Goal: Task Accomplishment & Management: Complete application form

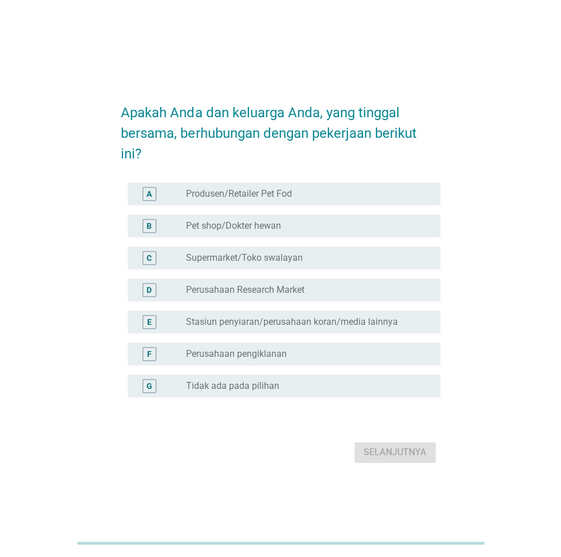
click at [226, 382] on label "Tidak ada pada pilihan" at bounding box center [232, 386] width 93 height 11
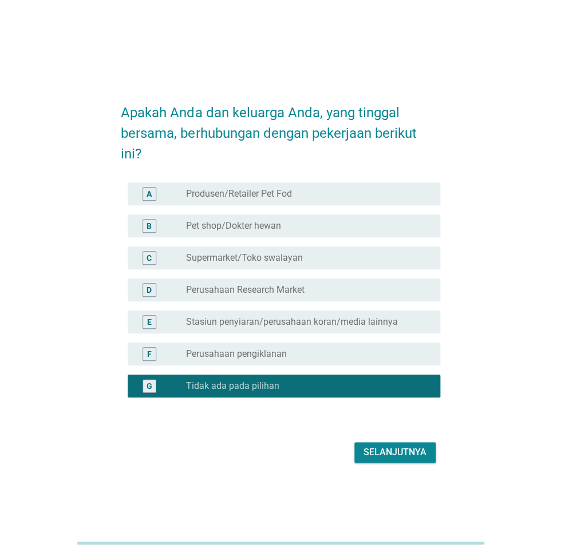
click at [394, 455] on div "Selanjutnya" at bounding box center [394, 453] width 63 height 14
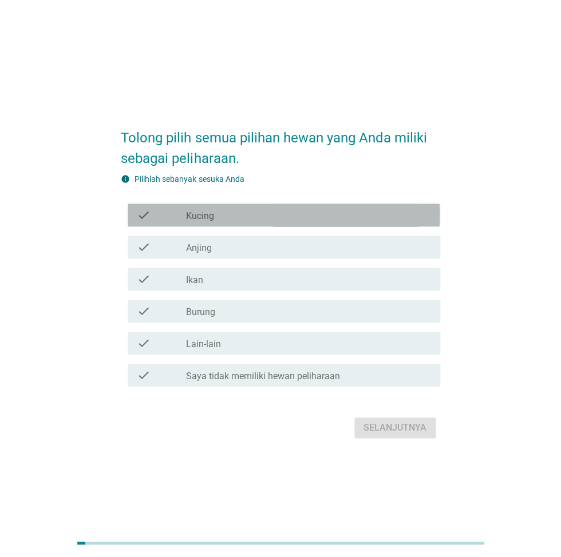
click at [204, 221] on label "Kucing" at bounding box center [200, 216] width 28 height 11
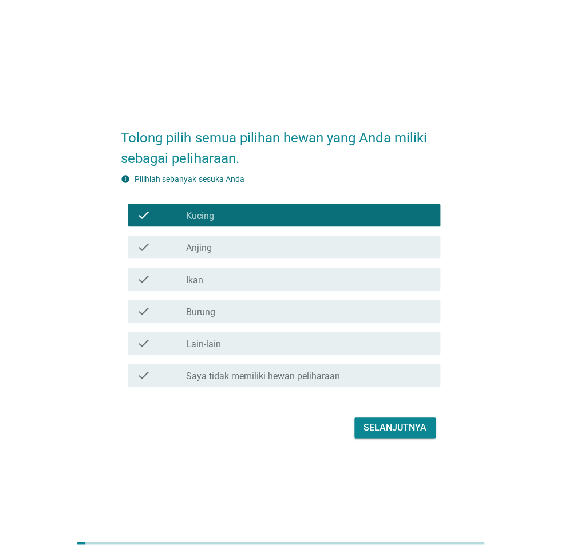
click at [206, 280] on div "check_box_outline_blank Ikan" at bounding box center [308, 279] width 245 height 14
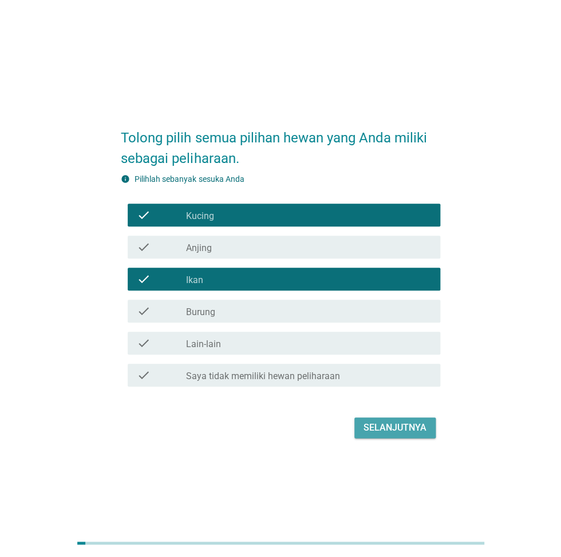
click at [398, 429] on div "Selanjutnya" at bounding box center [394, 428] width 63 height 14
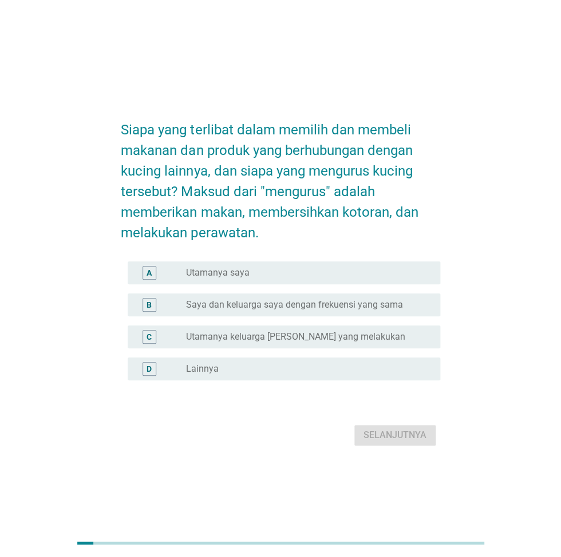
click at [278, 266] on div "radio_button_unchecked Utamanya saya" at bounding box center [308, 273] width 245 height 14
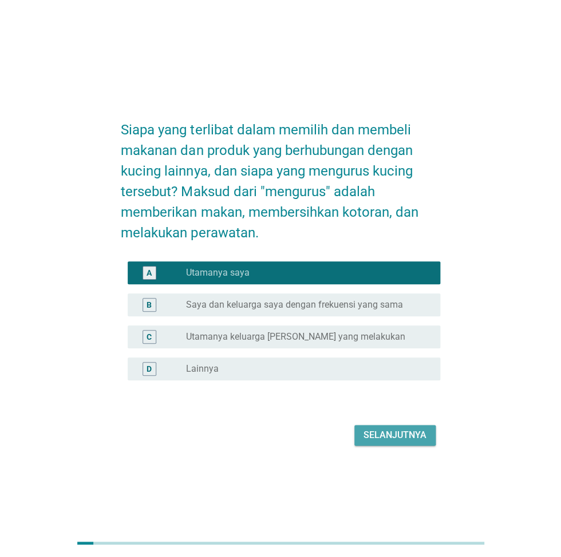
click at [395, 434] on div "Selanjutnya" at bounding box center [394, 436] width 63 height 14
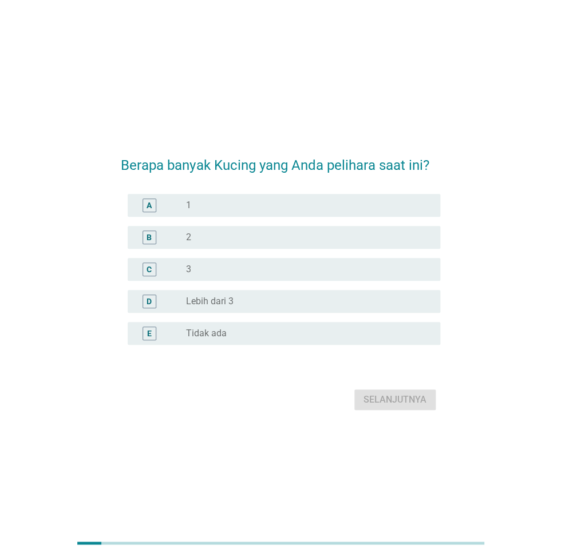
click at [194, 240] on div "radio_button_unchecked 2" at bounding box center [304, 237] width 236 height 11
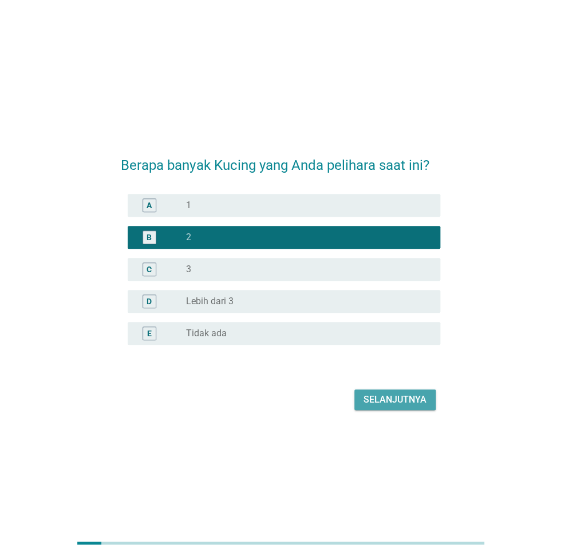
click at [388, 397] on div "Selanjutnya" at bounding box center [394, 400] width 63 height 14
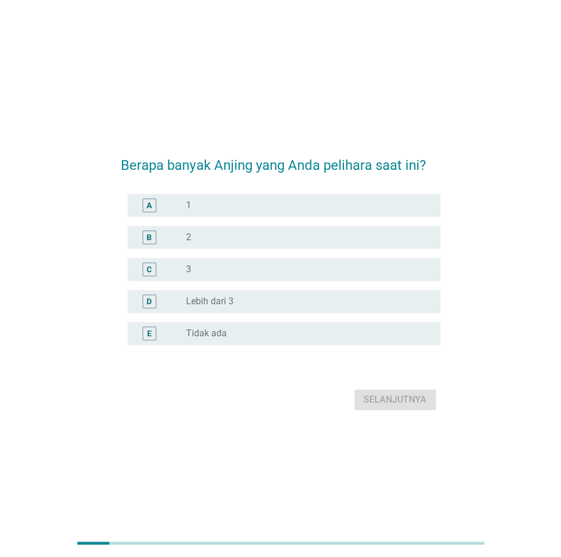
click at [199, 327] on div "radio_button_unchecked Tidak ada" at bounding box center [308, 334] width 245 height 14
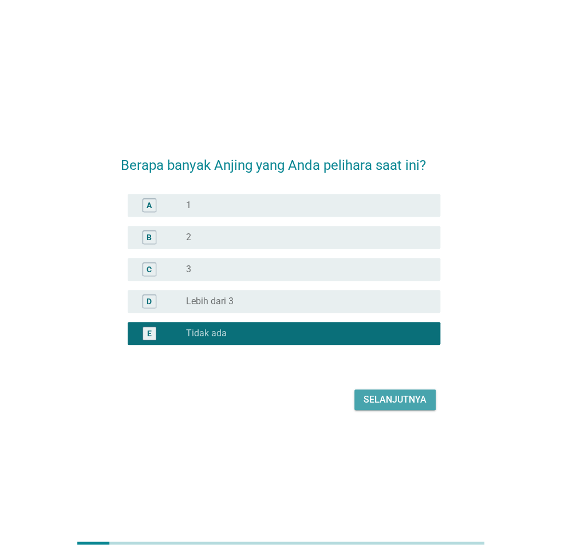
click at [406, 393] on div "Selanjutnya" at bounding box center [394, 400] width 63 height 14
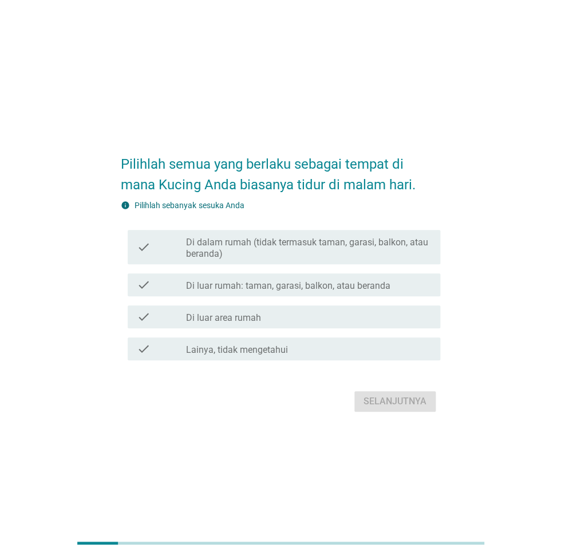
click at [213, 286] on label "Di luar rumah: taman, garasi, balkon, atau beranda" at bounding box center [288, 285] width 204 height 11
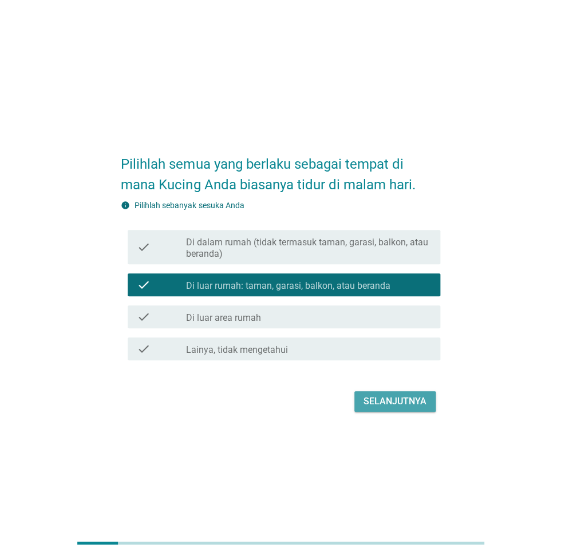
click at [371, 397] on div "Selanjutnya" at bounding box center [394, 402] width 63 height 14
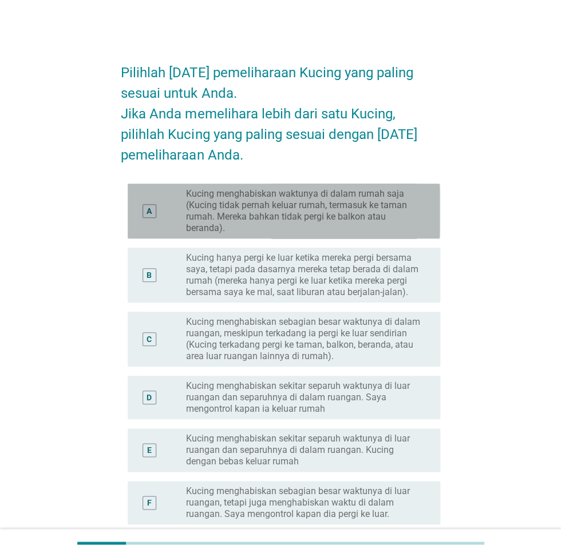
drag, startPoint x: 237, startPoint y: 227, endPoint x: 239, endPoint y: 235, distance: 8.8
click at [237, 229] on label "Kucing menghabiskan waktunya di dalam rumah saja (Kucing tidak pernah keluar ru…" at bounding box center [304, 211] width 236 height 46
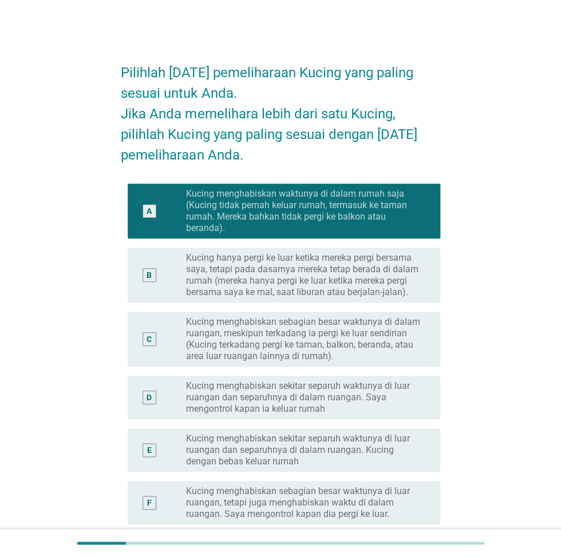
click at [245, 307] on div "B radio_button_unchecked Kucing hanya pergi ke luar ketika mereka pergi bersama…" at bounding box center [280, 275] width 319 height 64
click at [243, 463] on label "Kucing menghabiskan sekitar separuh waktunya di luar ruangan dan separuhnya di …" at bounding box center [304, 450] width 236 height 34
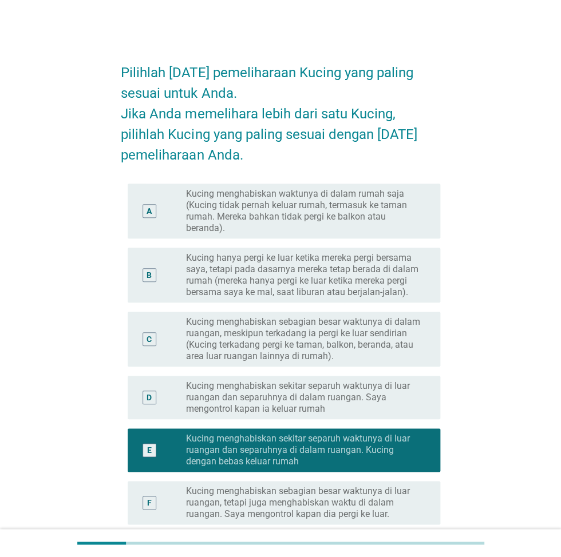
click at [212, 283] on label "Kucing hanya pergi ke luar ketika mereka pergi bersama saya, tetapi pada dasarn…" at bounding box center [304, 275] width 236 height 46
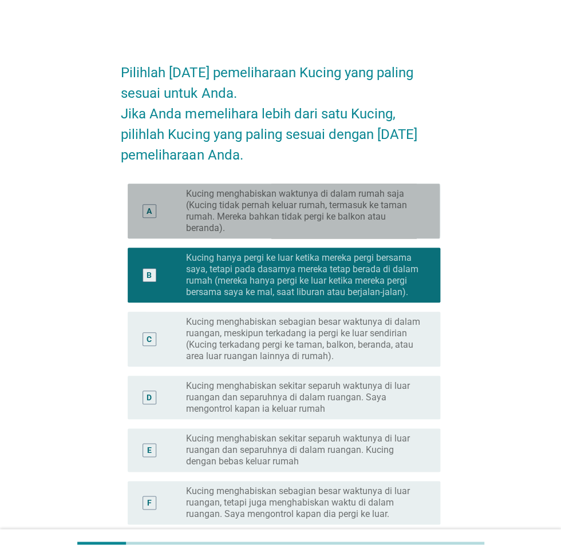
click at [266, 223] on label "Kucing menghabiskan waktunya di dalam rumah saja (Kucing tidak pernah keluar ru…" at bounding box center [304, 211] width 236 height 46
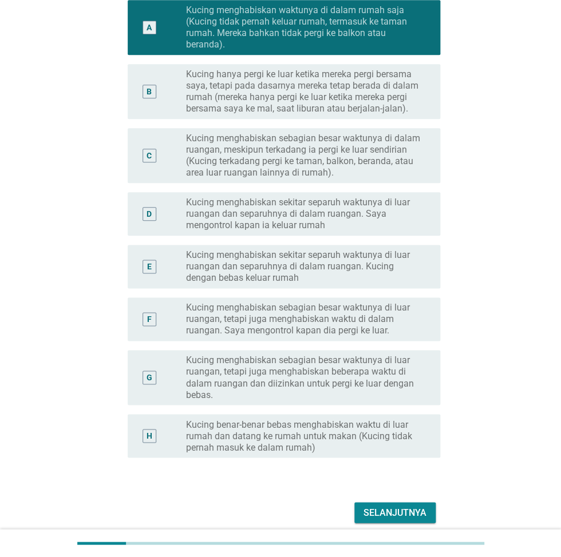
scroll to position [192, 0]
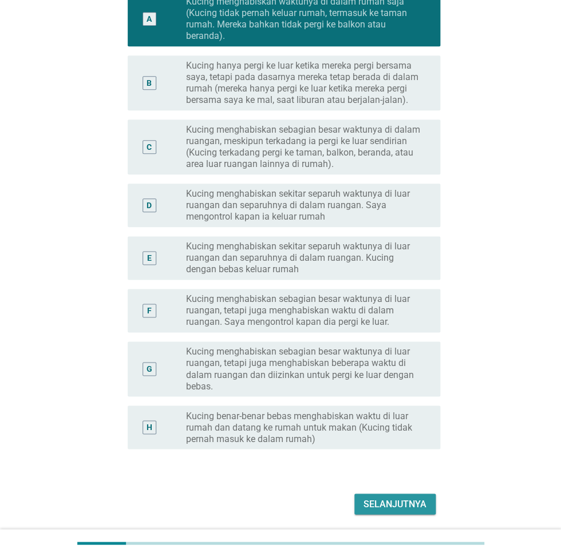
drag, startPoint x: 374, startPoint y: 498, endPoint x: 326, endPoint y: 497, distance: 48.1
click at [373, 498] on div "Selanjutnya" at bounding box center [394, 504] width 63 height 14
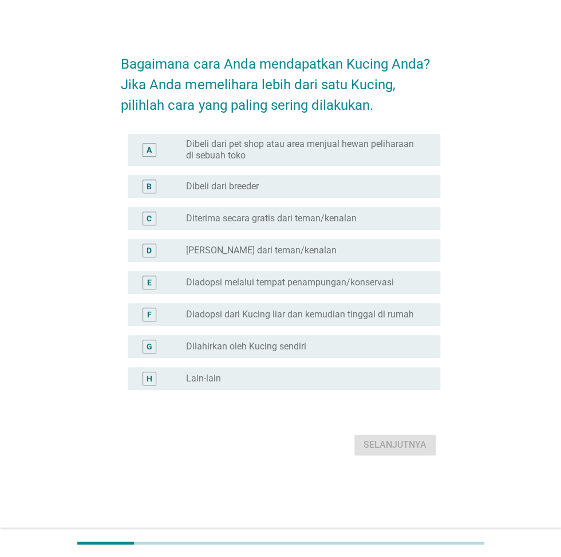
scroll to position [0, 0]
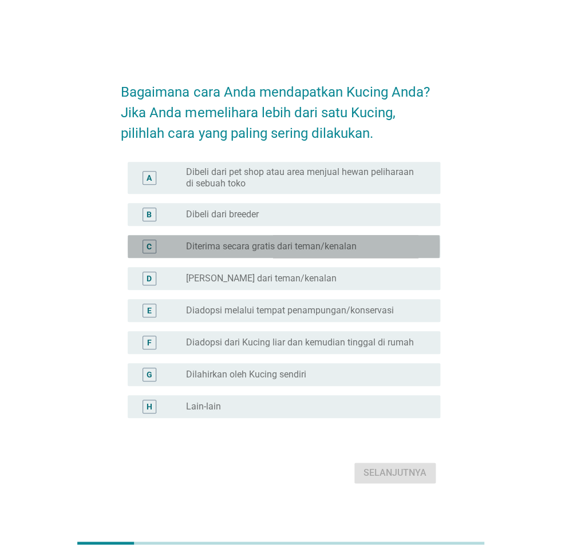
click at [215, 249] on label "Diterima secara gratis dari teman/kenalan" at bounding box center [271, 246] width 171 height 11
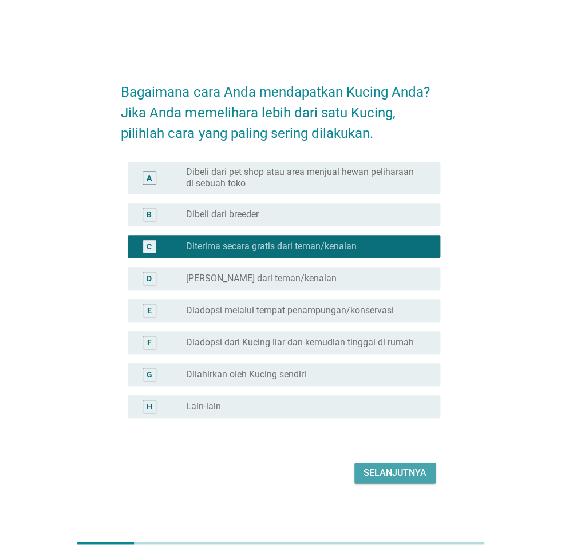
click at [399, 475] on div "Selanjutnya" at bounding box center [394, 473] width 63 height 14
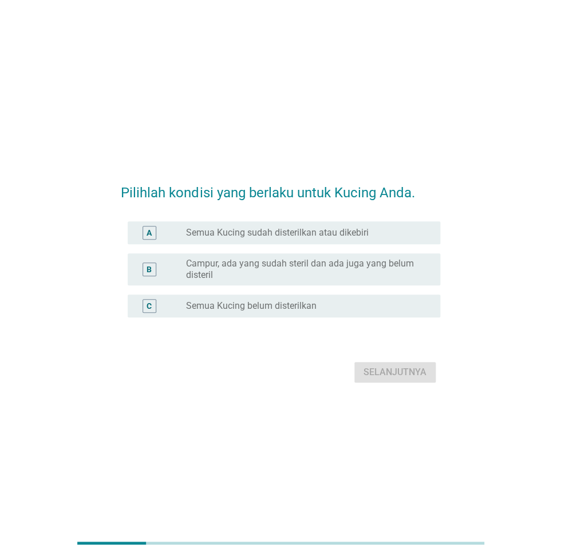
click at [283, 300] on label "Semua Kucing belum disterilkan" at bounding box center [251, 305] width 130 height 11
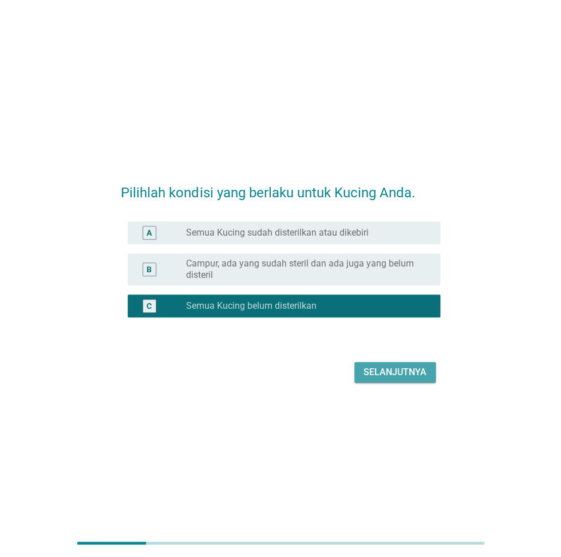
click at [402, 373] on div "Selanjutnya" at bounding box center [394, 373] width 63 height 14
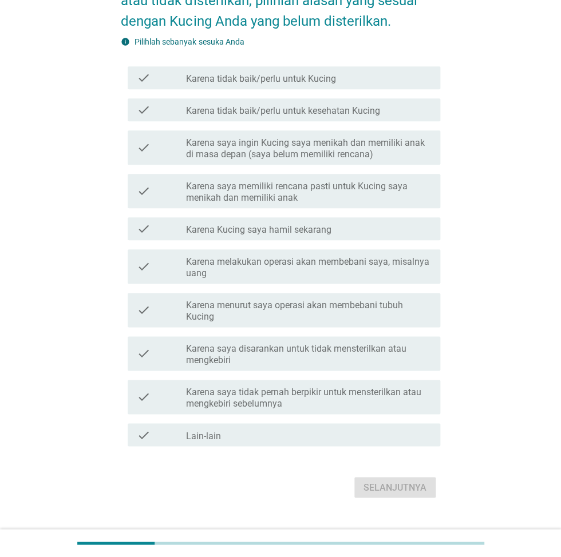
scroll to position [156, 0]
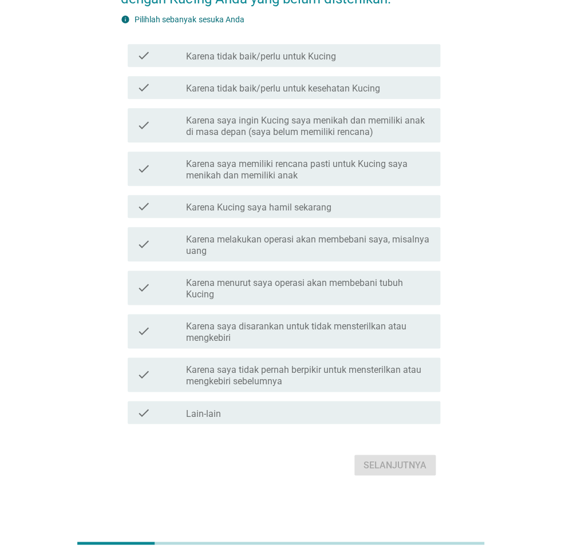
click at [231, 60] on label "Karena tidak baik/perlu untuk Kucing" at bounding box center [261, 56] width 150 height 11
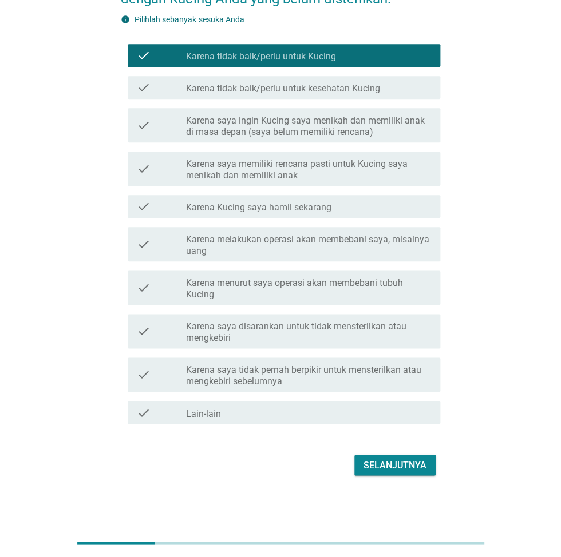
click at [400, 461] on div "Selanjutnya" at bounding box center [394, 465] width 63 height 14
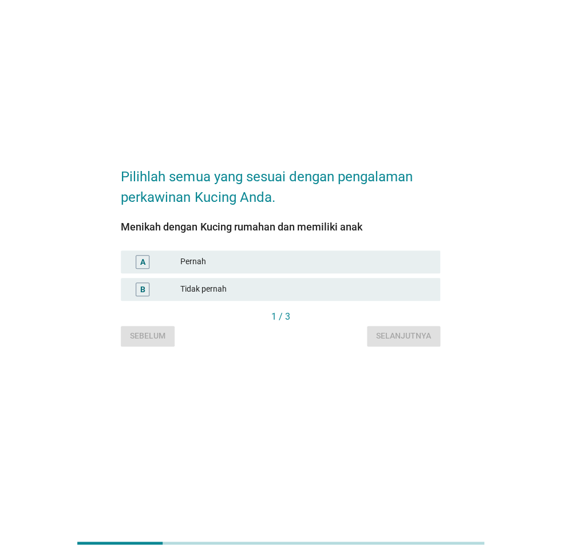
scroll to position [0, 0]
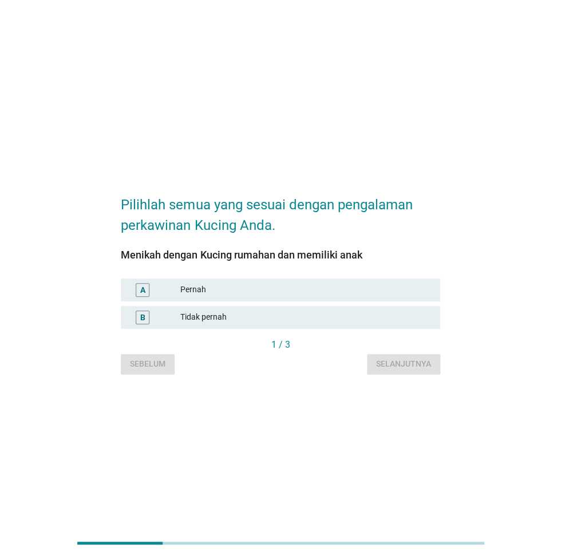
click at [201, 319] on div "Tidak pernah" at bounding box center [305, 318] width 251 height 14
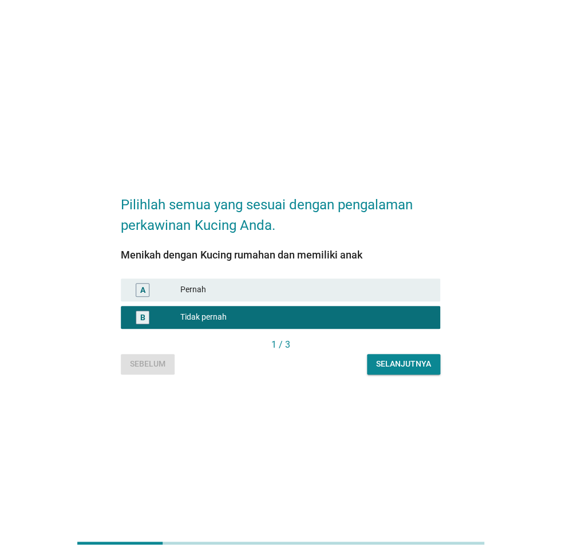
click at [405, 363] on div "Selanjutnya" at bounding box center [403, 364] width 55 height 12
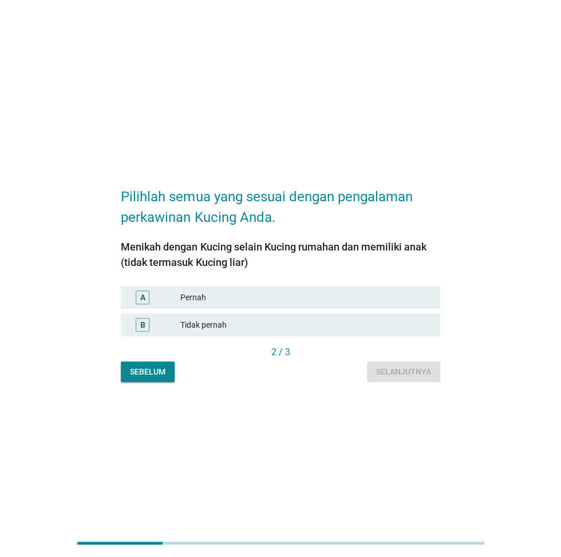
click at [217, 324] on div "Tidak pernah" at bounding box center [305, 325] width 251 height 14
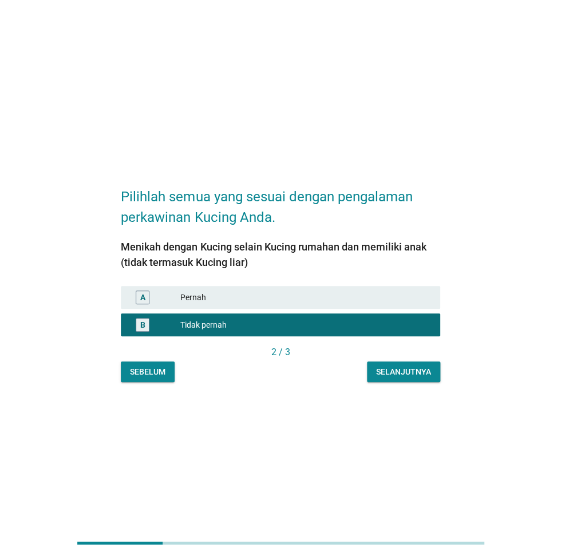
click at [405, 375] on div "Selanjutnya" at bounding box center [403, 372] width 55 height 12
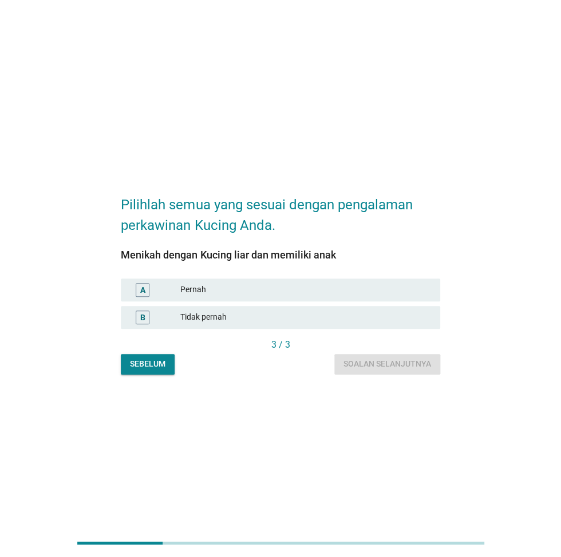
click at [209, 320] on div "Tidak pernah" at bounding box center [305, 318] width 251 height 14
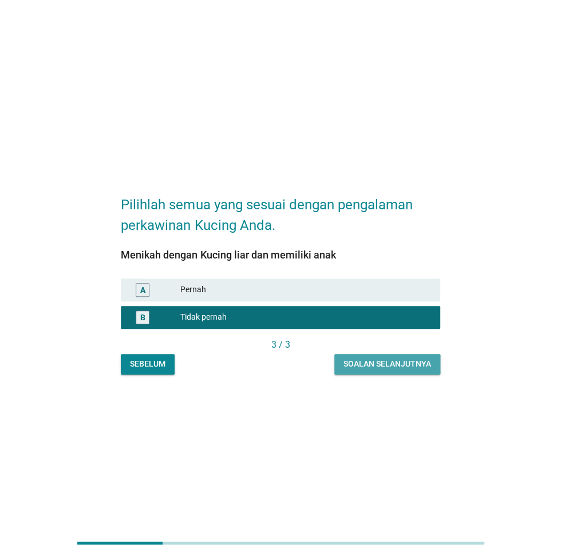
click at [371, 362] on div "Soalan selanjutnya" at bounding box center [387, 364] width 88 height 12
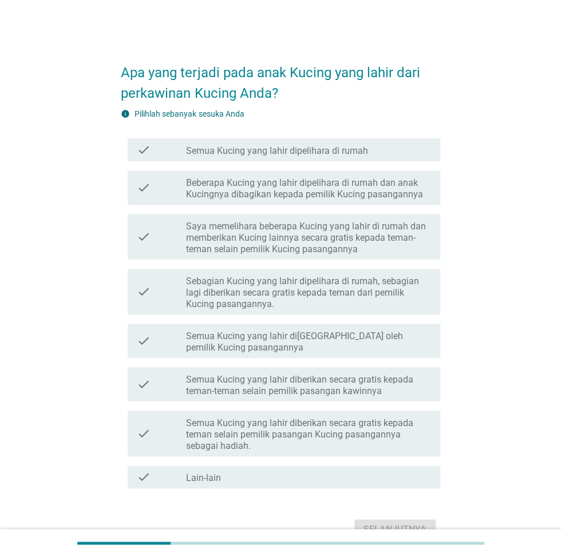
click at [276, 341] on label "Semua Kucing yang lahir di[GEOGRAPHIC_DATA] oleh pemilik Kucing pasangannya" at bounding box center [308, 342] width 245 height 23
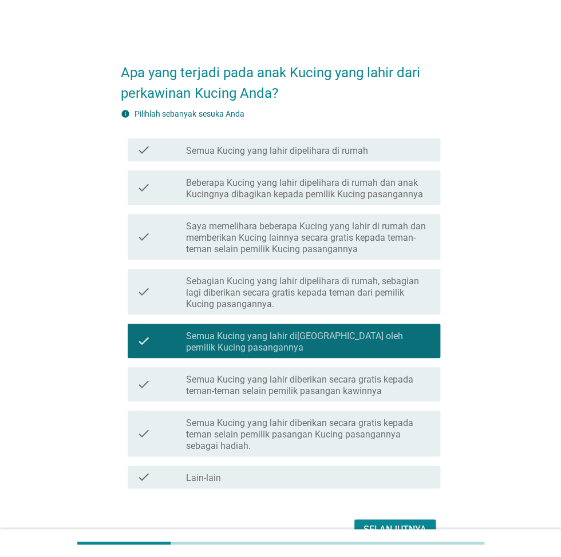
click at [397, 514] on form "Apa yang terjadi pada anak Kucing yang lahir dari perkawinan Kucing Anda? info …" at bounding box center [280, 297] width 319 height 493
click at [399, 524] on div "Selanjutnya" at bounding box center [394, 530] width 63 height 14
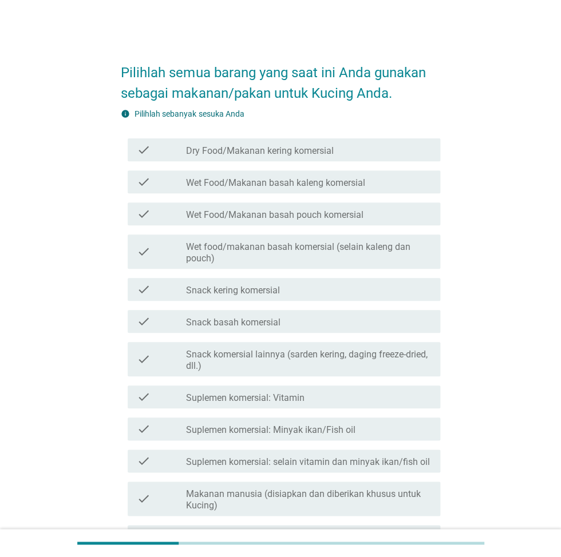
click at [258, 159] on div "check check_box_outline_blank Dry Food/Makanan kering komersial" at bounding box center [284, 149] width 312 height 23
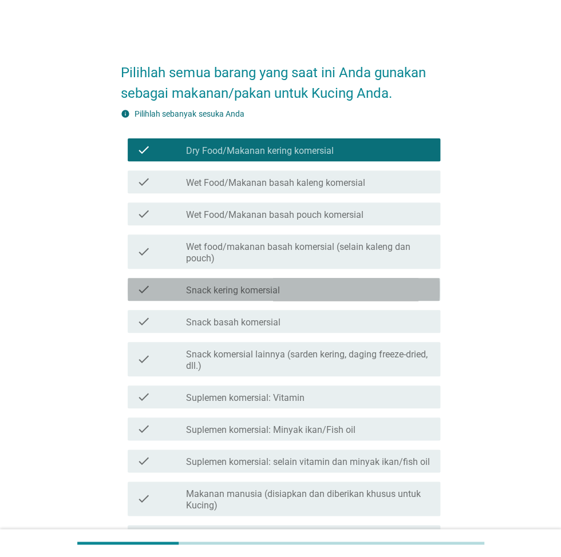
click at [242, 297] on div "check check_box_outline_blank Snack kering komersial" at bounding box center [284, 289] width 312 height 23
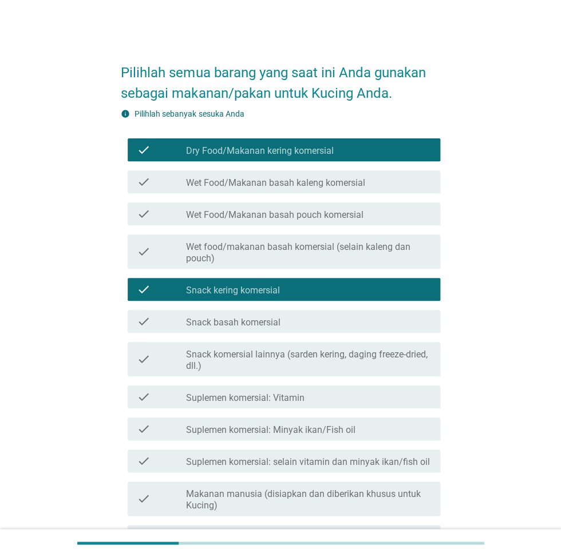
click at [262, 401] on label "Suplemen komersial: Vitamin" at bounding box center [245, 398] width 118 height 11
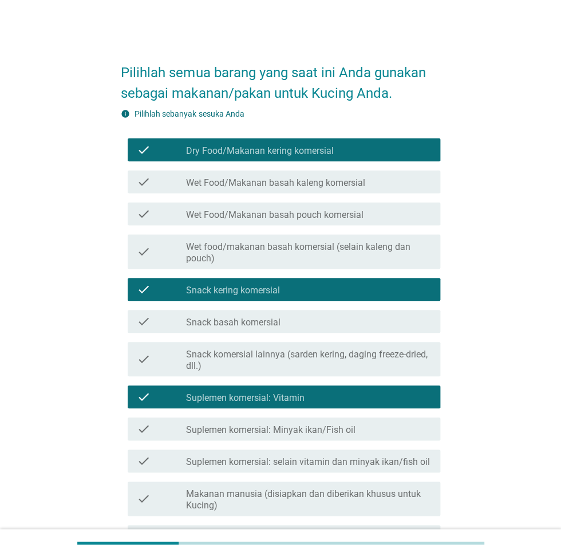
click at [259, 326] on label "Snack basah komersial" at bounding box center [233, 322] width 94 height 11
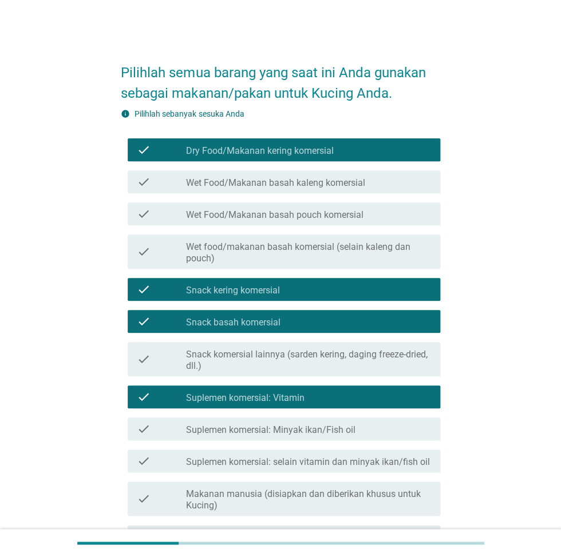
scroll to position [255, 0]
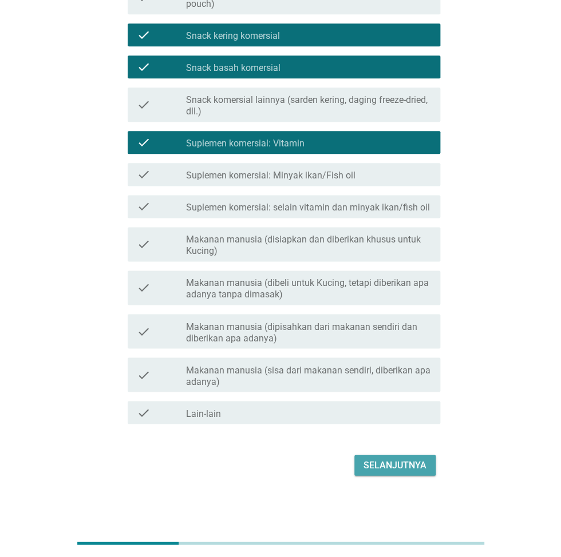
click at [386, 466] on div "Selanjutnya" at bounding box center [394, 465] width 63 height 14
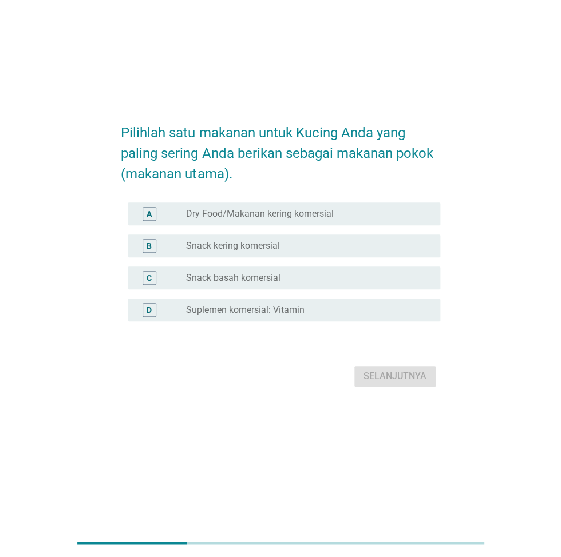
scroll to position [0, 0]
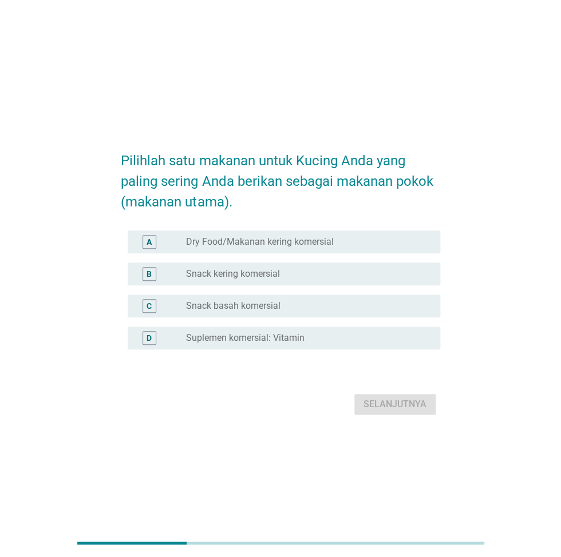
click at [245, 307] on label "Snack basah komersial" at bounding box center [233, 305] width 94 height 11
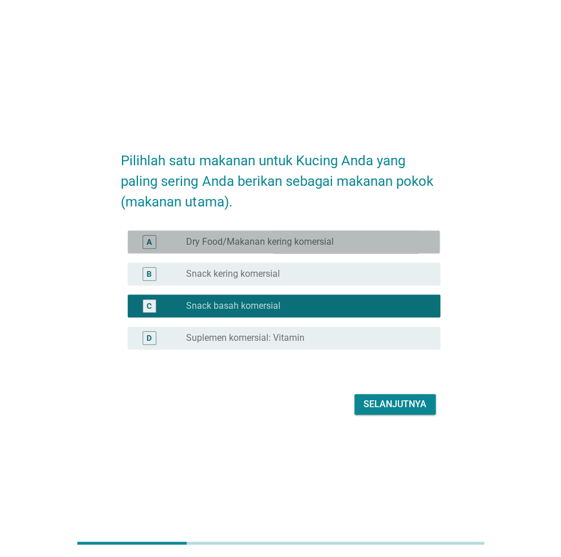
click at [254, 241] on label "Dry Food/Makanan kering komersial" at bounding box center [260, 241] width 148 height 11
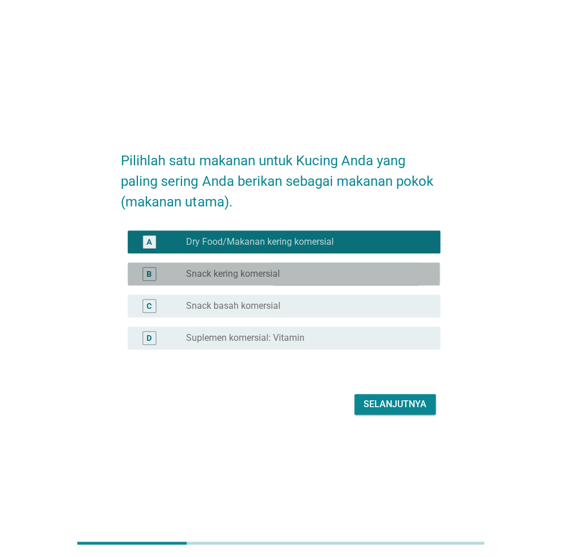
click at [262, 276] on label "Snack kering komersial" at bounding box center [233, 273] width 94 height 11
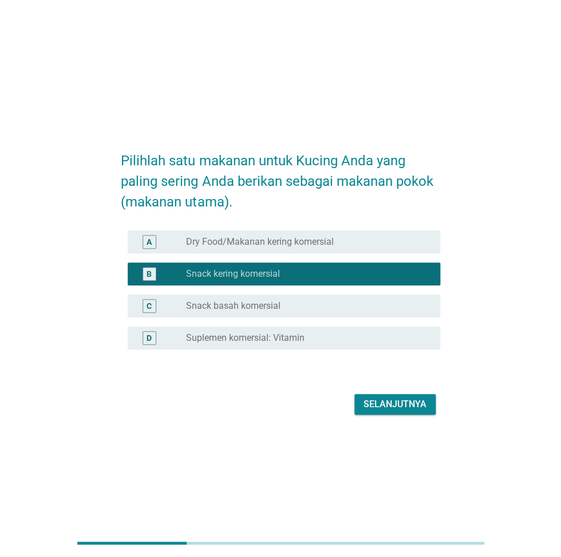
click at [290, 336] on label "Suplemen komersial: Vitamin" at bounding box center [245, 337] width 118 height 11
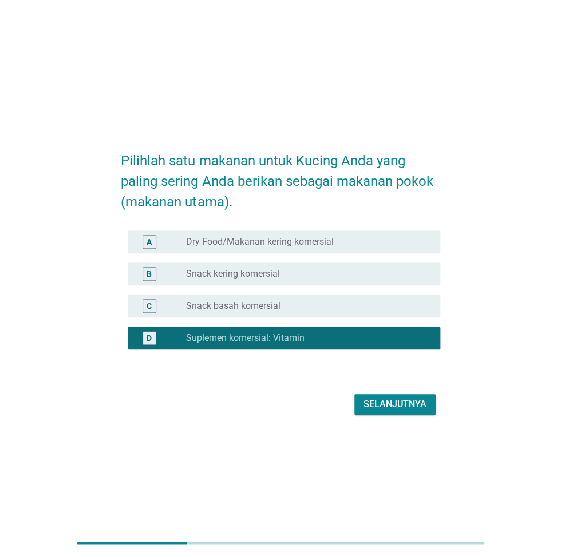
click at [400, 405] on div "Selanjutnya" at bounding box center [394, 405] width 63 height 14
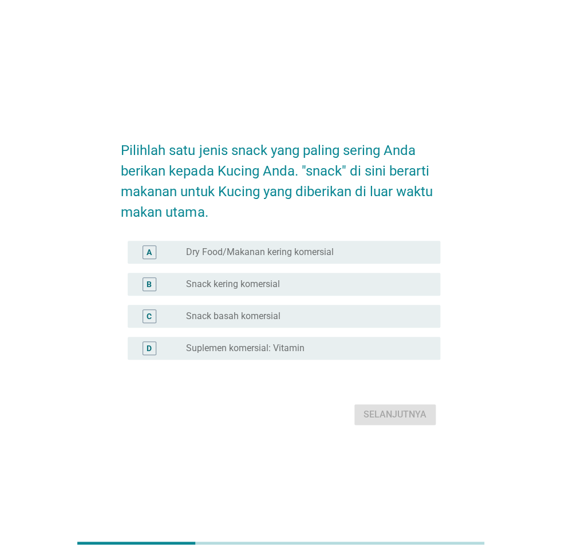
click at [260, 256] on label "Dry Food/Makanan kering komersial" at bounding box center [260, 252] width 148 height 11
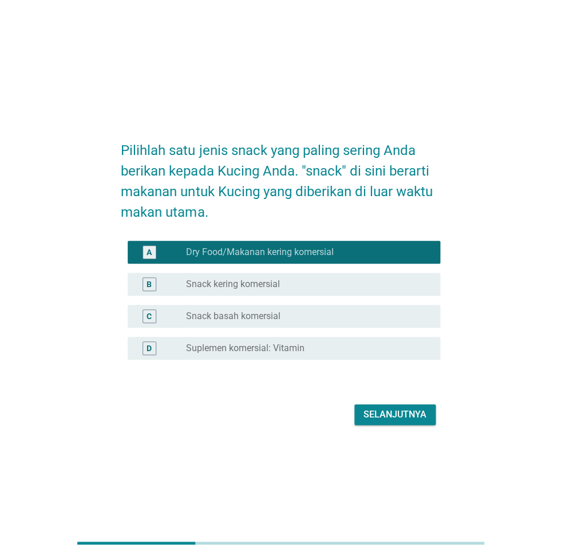
click at [389, 410] on div "Selanjutnya" at bounding box center [394, 415] width 63 height 14
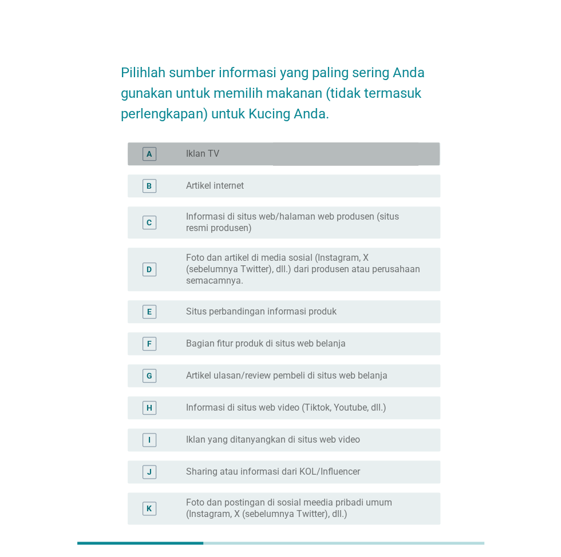
drag, startPoint x: 239, startPoint y: 161, endPoint x: 241, endPoint y: 206, distance: 44.7
click at [240, 161] on div "A radio_button_unchecked Iklan TV" at bounding box center [284, 153] width 312 height 23
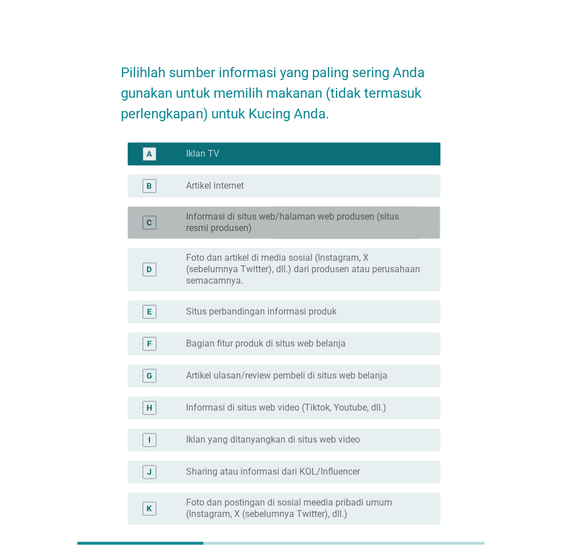
click at [247, 236] on div "C radio_button_unchecked Informasi di situs web/halaman web produsen (situs res…" at bounding box center [284, 223] width 312 height 32
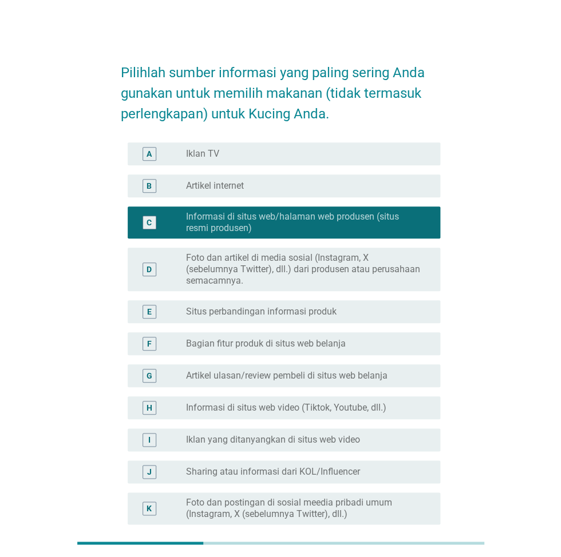
click at [258, 376] on label "Artikel ulasan/review pembeli di situs web belanja" at bounding box center [286, 375] width 201 height 11
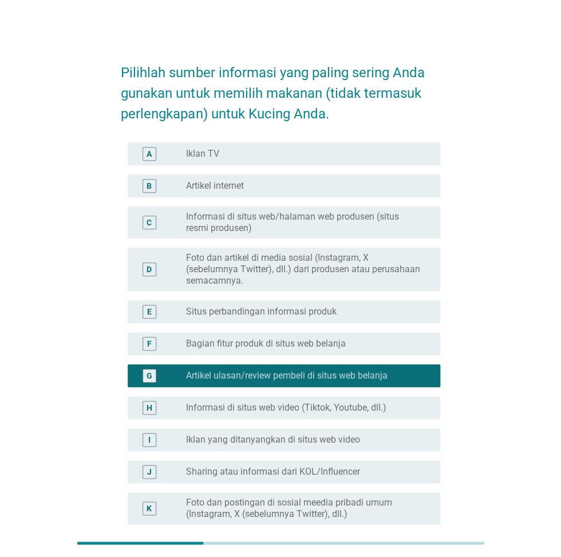
click at [259, 412] on label "Informasi di situs web video (Tiktok, Youtube, dll.)" at bounding box center [286, 407] width 200 height 11
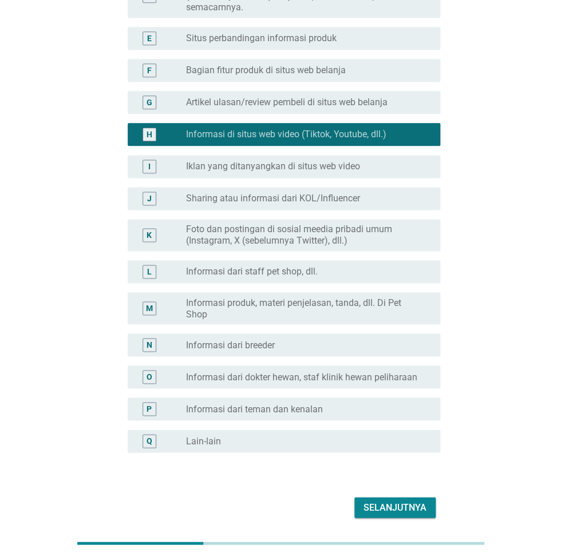
scroll to position [316, 0]
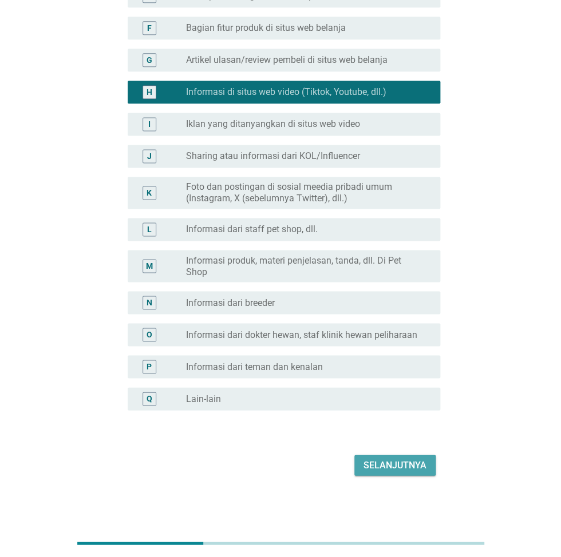
click at [369, 460] on div "Selanjutnya" at bounding box center [394, 465] width 63 height 14
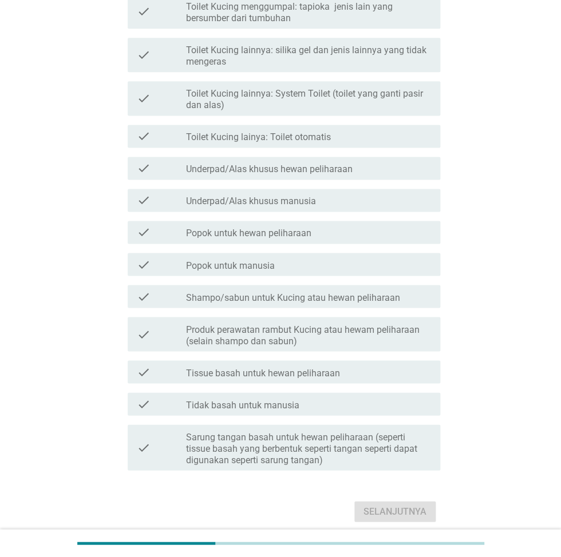
scroll to position [0, 0]
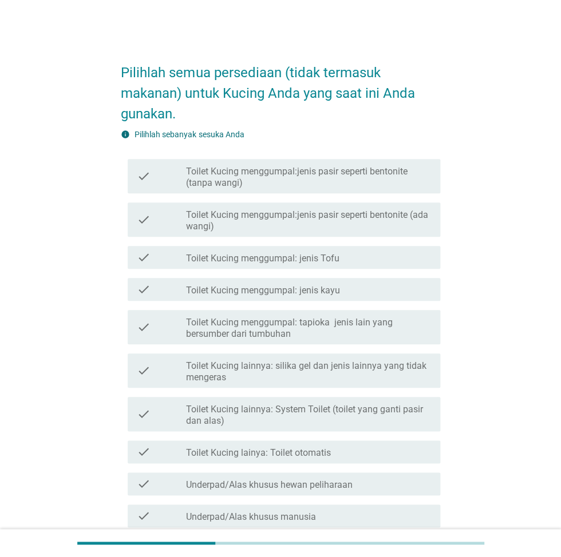
click at [279, 221] on label "Toilet Kucing menggumpal:jenis pasir seperti bentonite (ada wangi)" at bounding box center [308, 220] width 245 height 23
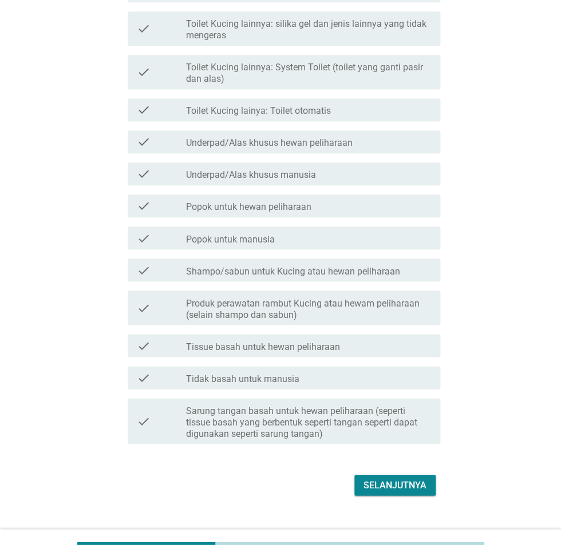
scroll to position [362, 0]
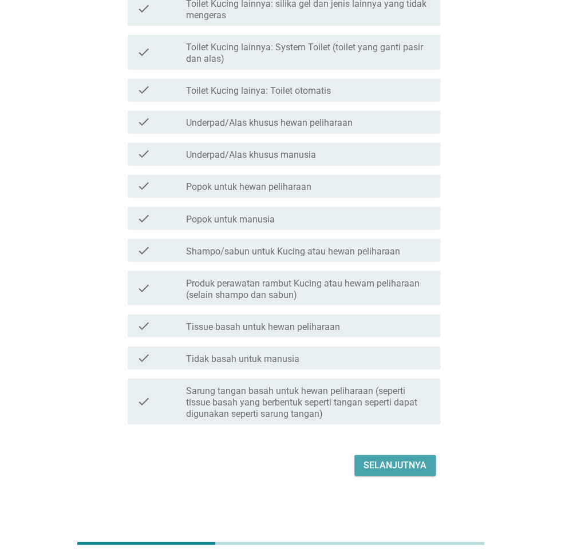
click at [407, 465] on div "Selanjutnya" at bounding box center [394, 465] width 63 height 14
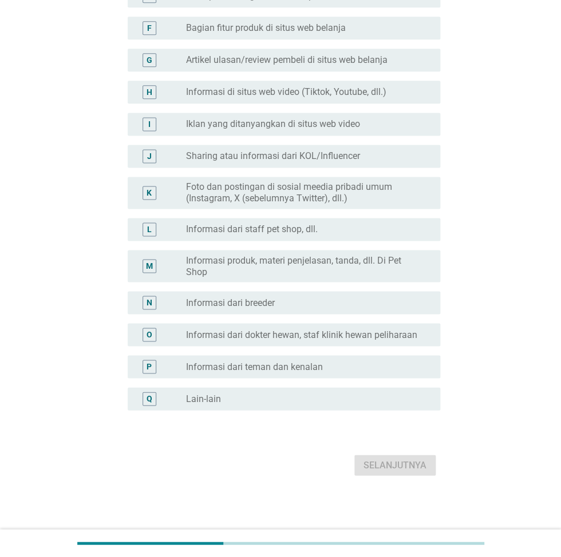
scroll to position [0, 0]
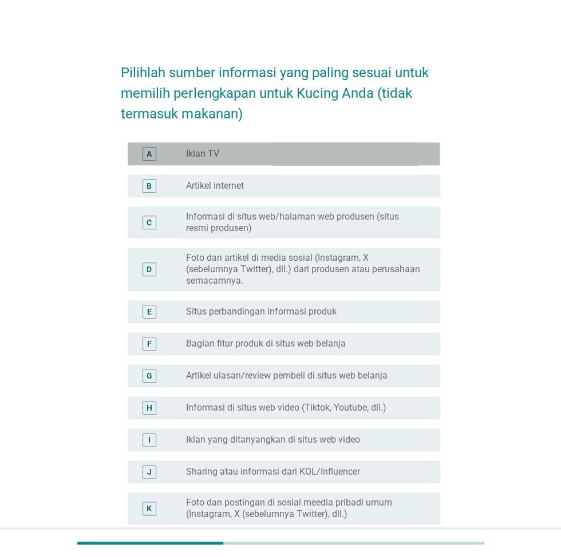
drag, startPoint x: 236, startPoint y: 160, endPoint x: 238, endPoint y: 220, distance: 60.1
click at [236, 161] on div "A radio_button_unchecked Iklan TV" at bounding box center [284, 153] width 312 height 23
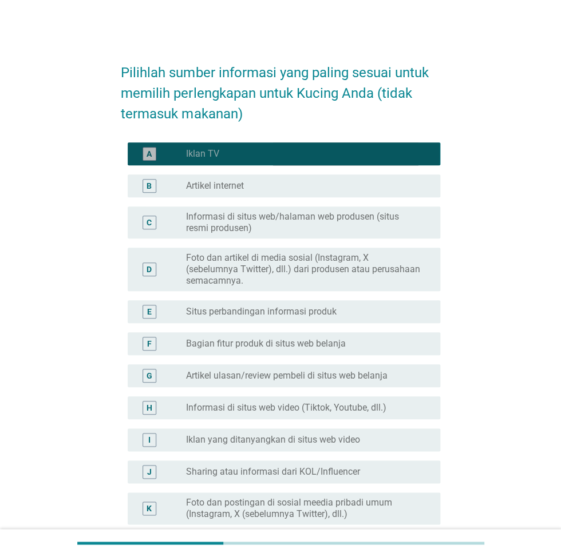
click at [250, 151] on div "radio_button_checked Iklan TV" at bounding box center [304, 153] width 236 height 11
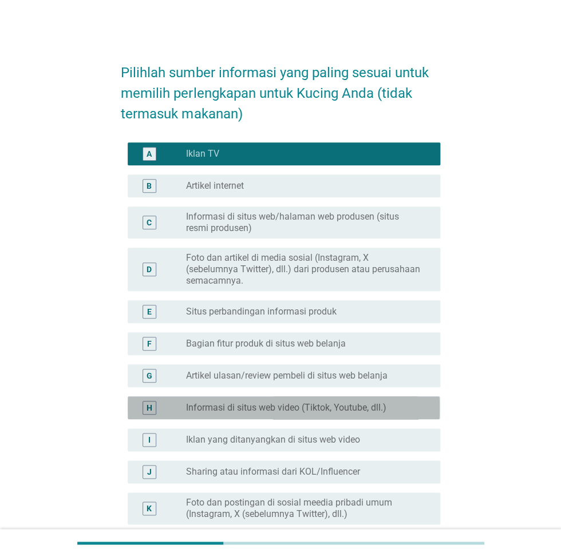
click at [316, 419] on div "H radio_button_unchecked Informasi di situs web video (Tiktok, Youtube, dll.)" at bounding box center [284, 408] width 312 height 23
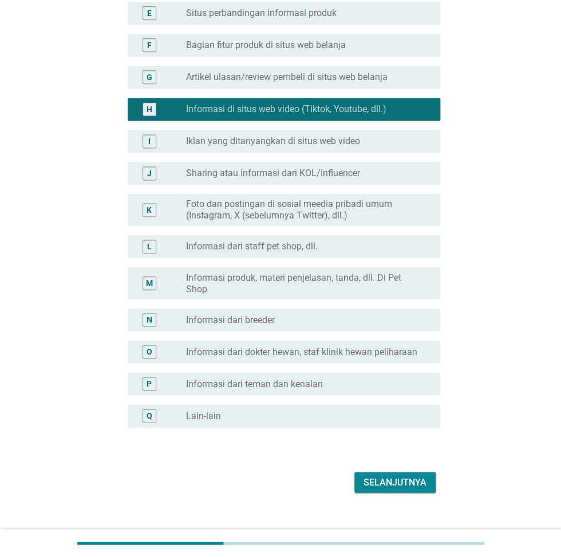
scroll to position [316, 0]
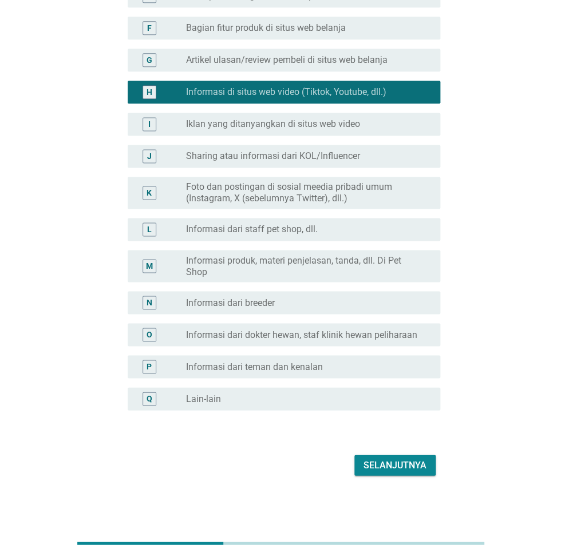
click at [395, 474] on button "Selanjutnya" at bounding box center [394, 465] width 81 height 21
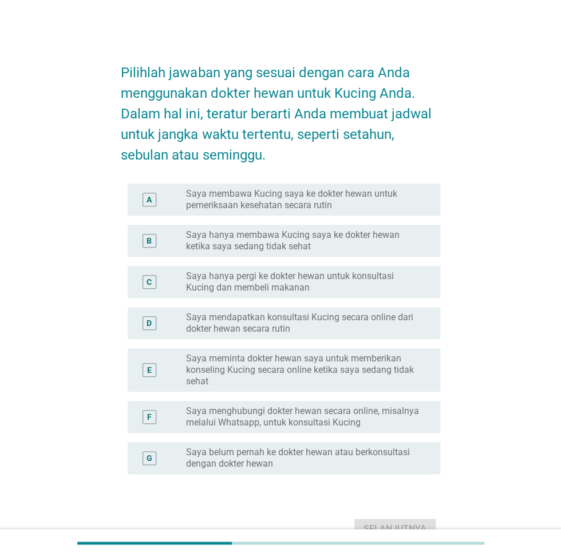
drag, startPoint x: 233, startPoint y: 294, endPoint x: 243, endPoint y: 324, distance: 31.9
click at [235, 295] on div "C radio_button_unchecked Saya hanya pergi ke dokter hewan untuk konsultasi Kuci…" at bounding box center [284, 282] width 312 height 32
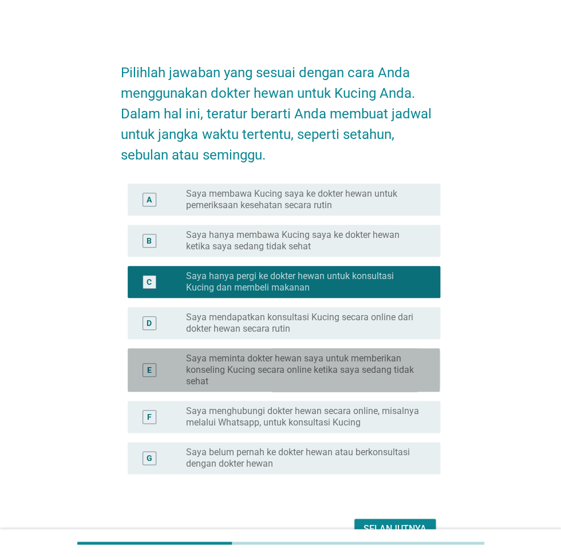
click at [248, 360] on label "Saya meminta dokter hewan saya untuk memberikan konseling Kucing secara online …" at bounding box center [304, 370] width 236 height 34
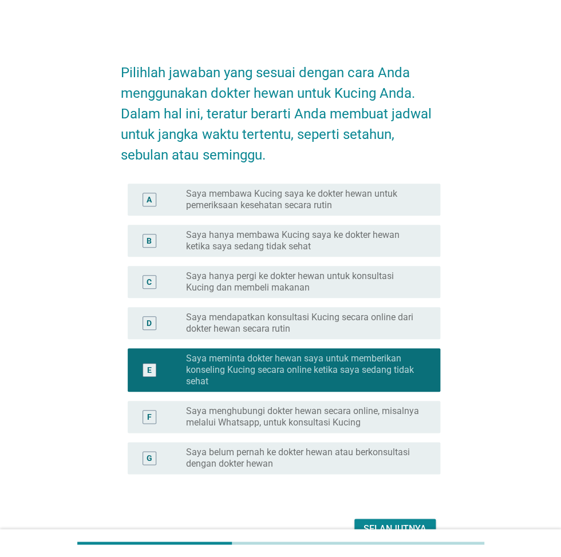
click at [389, 520] on button "Selanjutnya" at bounding box center [394, 529] width 81 height 21
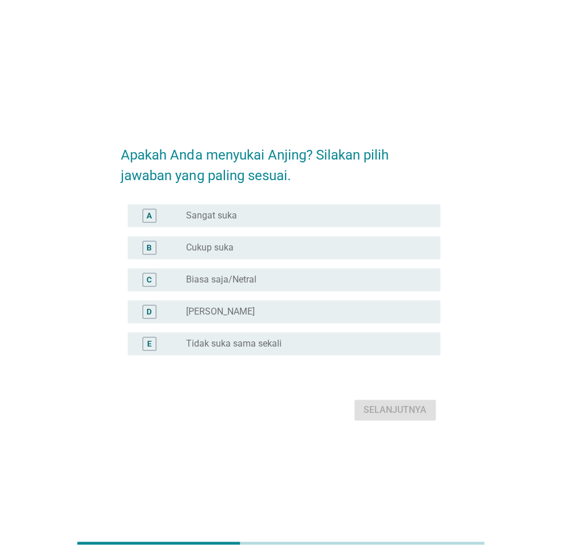
click at [216, 276] on label "Biasa saja/Netral" at bounding box center [221, 279] width 70 height 11
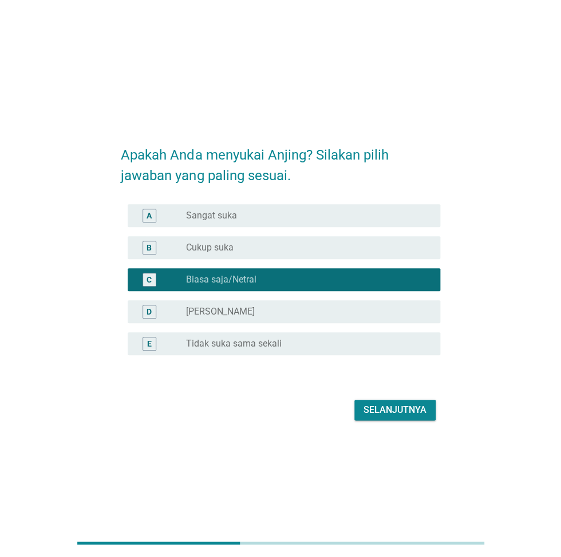
drag, startPoint x: 397, startPoint y: 379, endPoint x: 398, endPoint y: 410, distance: 30.4
click at [397, 381] on form "Apakah Anda menyukai Anjing? Silakan pilih jawaban yang paling sesuai. A radio_…" at bounding box center [280, 278] width 319 height 291
click at [398, 410] on div "Selanjutnya" at bounding box center [394, 410] width 63 height 14
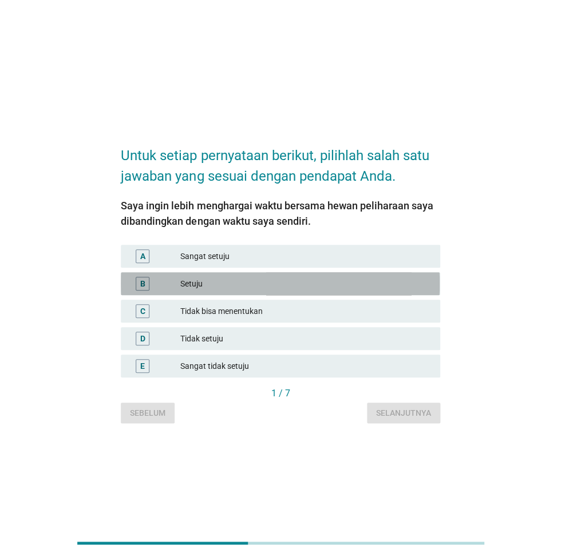
click at [233, 290] on div "Setuju" at bounding box center [305, 284] width 251 height 14
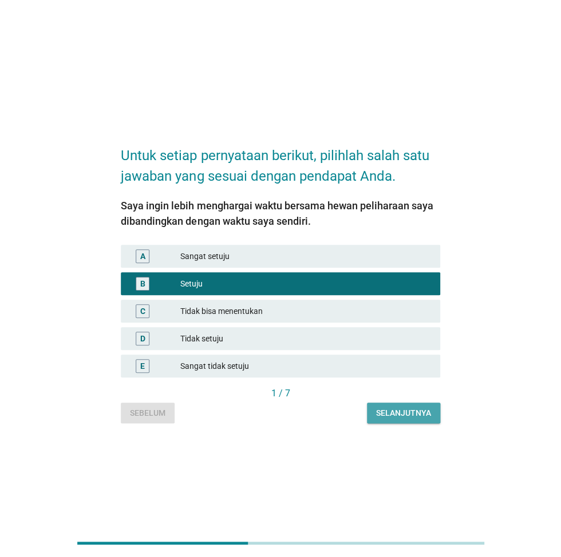
click at [415, 409] on div "Selanjutnya" at bounding box center [403, 413] width 55 height 12
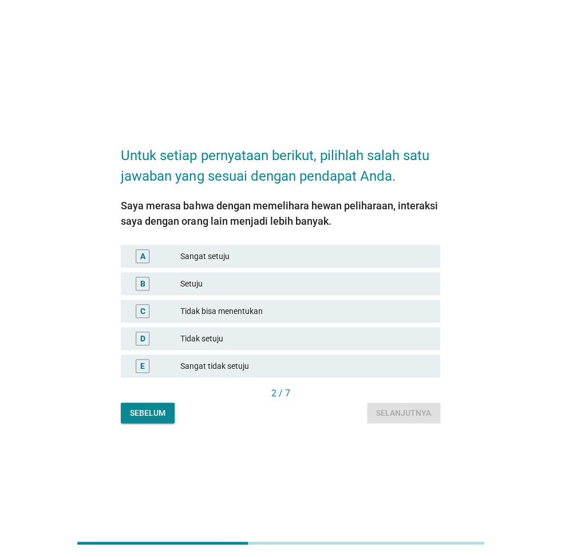
click at [258, 298] on div "C Tidak bisa menentukan" at bounding box center [279, 311] width 323 height 27
click at [256, 293] on div "B Setuju" at bounding box center [280, 283] width 319 height 23
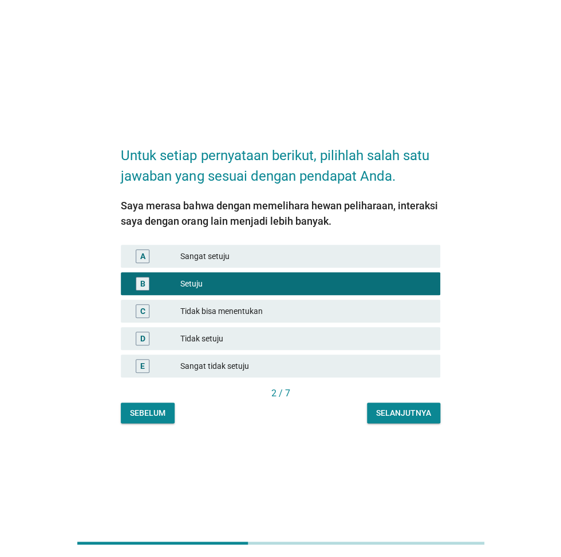
click at [396, 401] on div "2 / 7" at bounding box center [280, 395] width 319 height 16
drag, startPoint x: 405, startPoint y: 414, endPoint x: 290, endPoint y: 345, distance: 134.3
click at [405, 413] on div "Selanjutnya" at bounding box center [403, 413] width 55 height 12
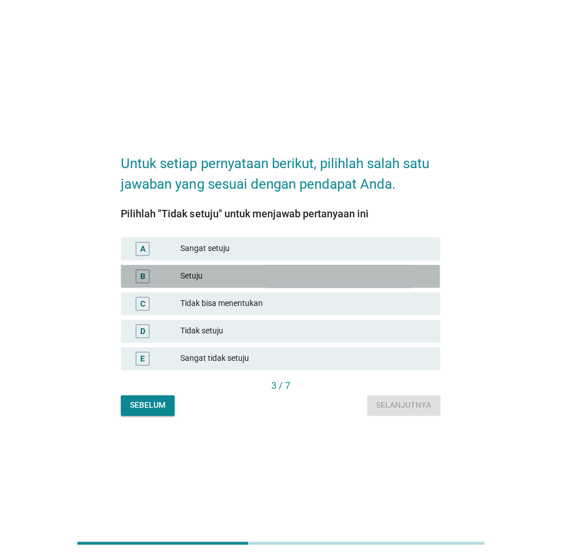
click at [249, 275] on div "Setuju" at bounding box center [305, 277] width 251 height 14
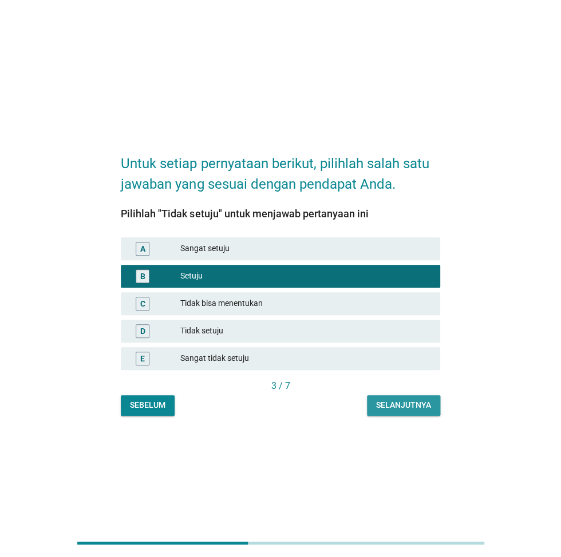
click at [403, 405] on div "Selanjutnya" at bounding box center [403, 405] width 55 height 12
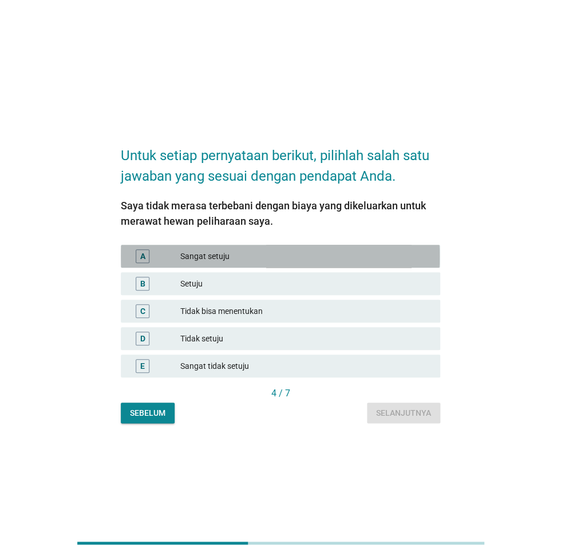
click at [279, 251] on div "Sangat setuju" at bounding box center [305, 257] width 251 height 14
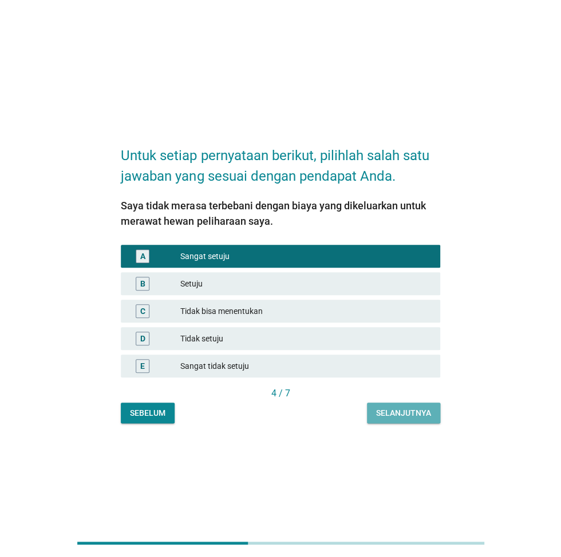
drag, startPoint x: 430, startPoint y: 420, endPoint x: 406, endPoint y: 403, distance: 29.2
click at [430, 421] on button "Selanjutnya" at bounding box center [403, 413] width 73 height 21
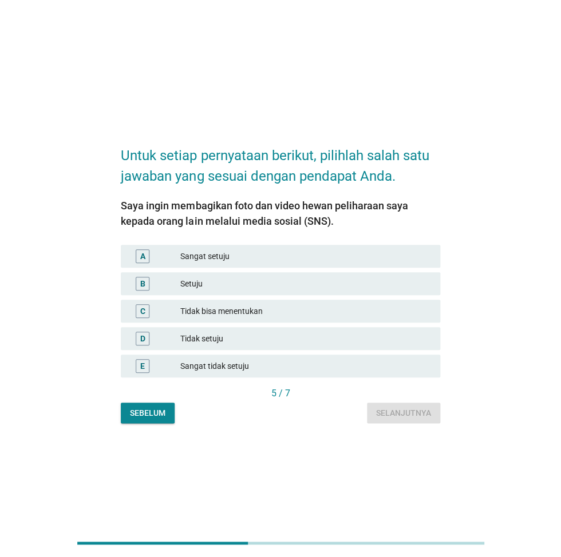
click at [272, 280] on div "Setuju" at bounding box center [305, 284] width 251 height 14
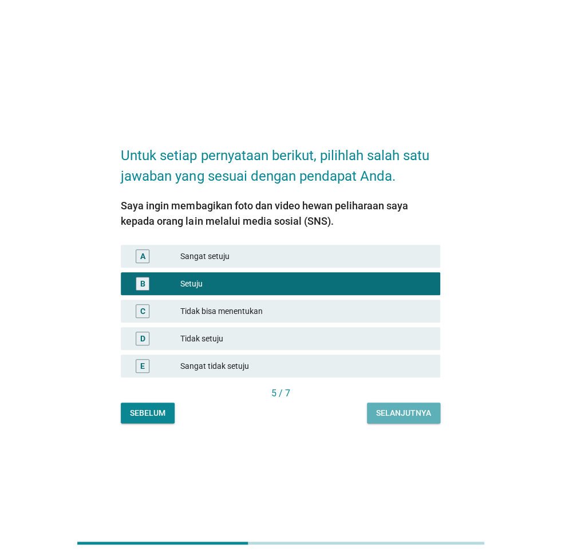
drag, startPoint x: 413, startPoint y: 417, endPoint x: 366, endPoint y: 385, distance: 57.6
click at [414, 418] on div "Selanjutnya" at bounding box center [403, 413] width 55 height 12
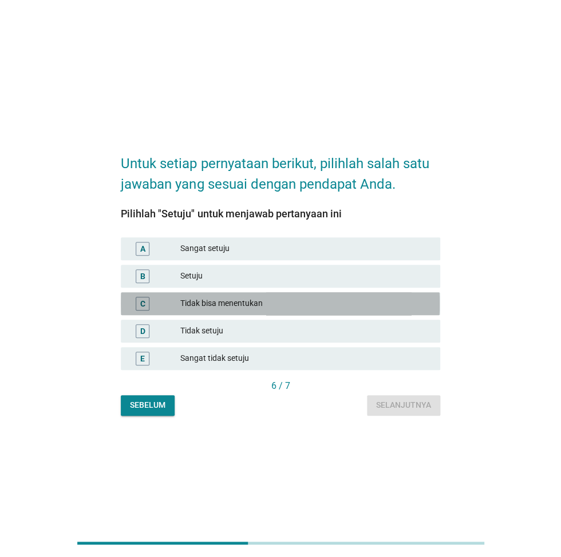
click at [288, 295] on div "C Tidak bisa menentukan" at bounding box center [280, 303] width 319 height 23
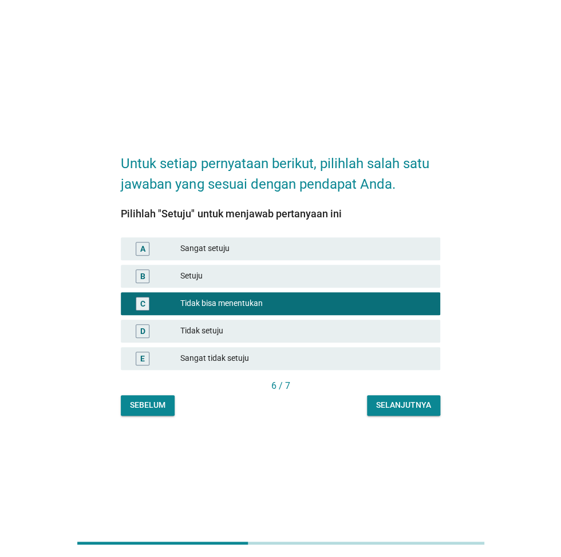
click at [379, 414] on button "Selanjutnya" at bounding box center [403, 405] width 73 height 21
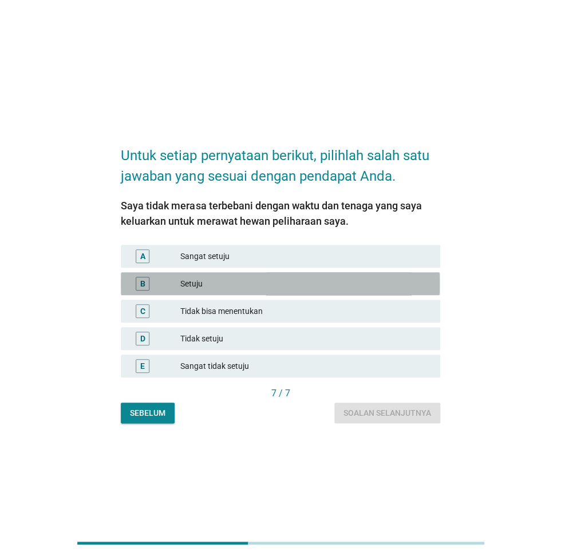
click at [310, 275] on div "B Setuju" at bounding box center [280, 283] width 319 height 23
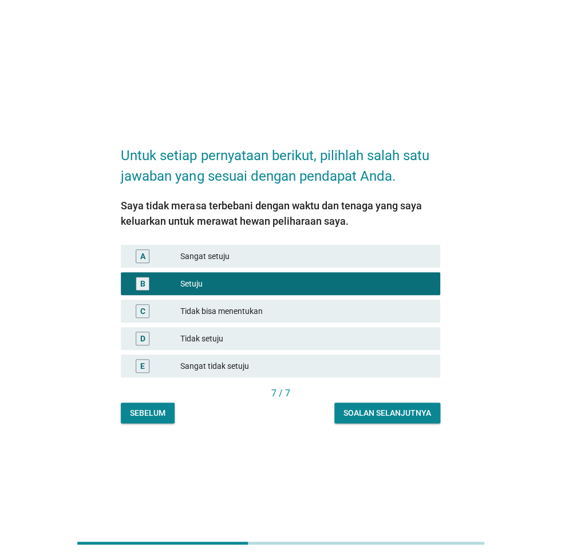
click at [397, 410] on div "Soalan selanjutnya" at bounding box center [387, 413] width 88 height 12
